Goal: Task Accomplishment & Management: Manage account settings

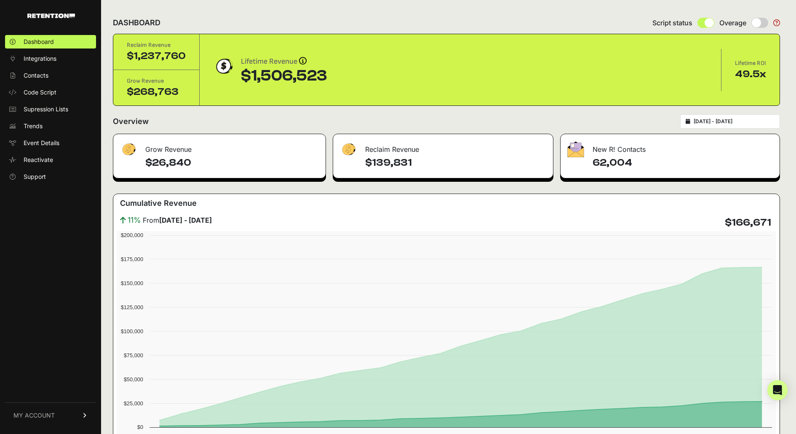
click at [35, 417] on span "MY ACCOUNT" at bounding box center [33, 415] width 41 height 8
click at [58, 388] on link "Billing" at bounding box center [50, 387] width 91 height 13
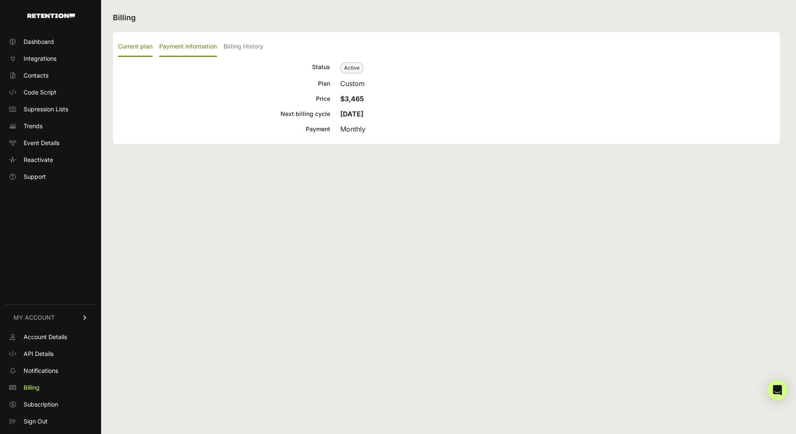
click at [209, 44] on label "Payment Information" at bounding box center [188, 47] width 58 height 20
click at [0, 0] on input "Payment Information" at bounding box center [0, 0] width 0 height 0
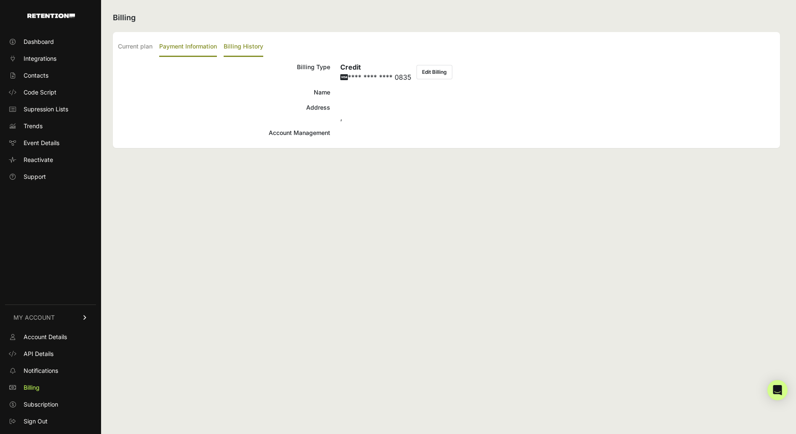
click at [250, 45] on label "Billing History" at bounding box center [244, 47] width 40 height 20
click at [0, 0] on input "Billing History" at bounding box center [0, 0] width 0 height 0
